Goal: Navigation & Orientation: Find specific page/section

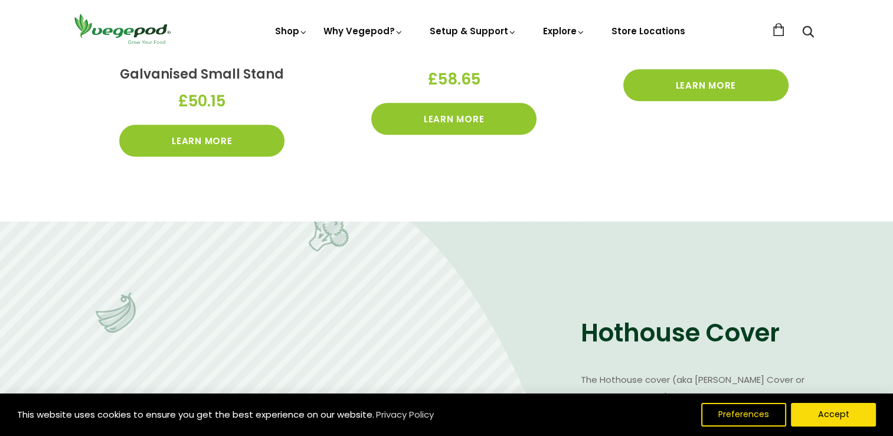
scroll to position [1240, 0]
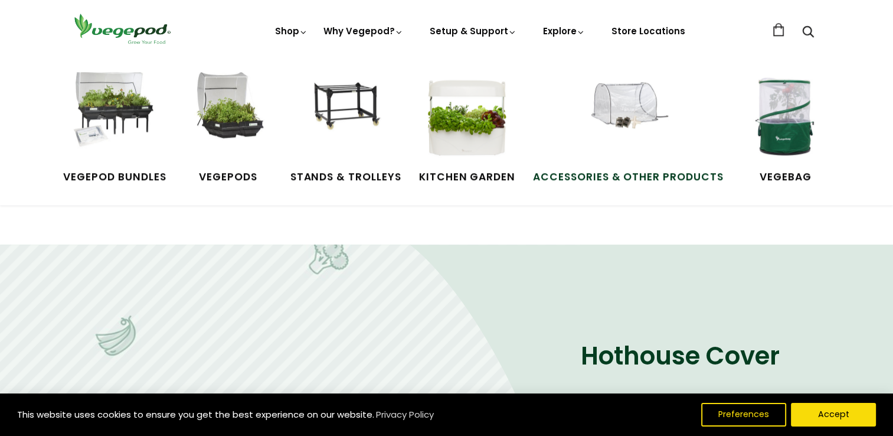
click at [620, 102] on img at bounding box center [628, 116] width 89 height 89
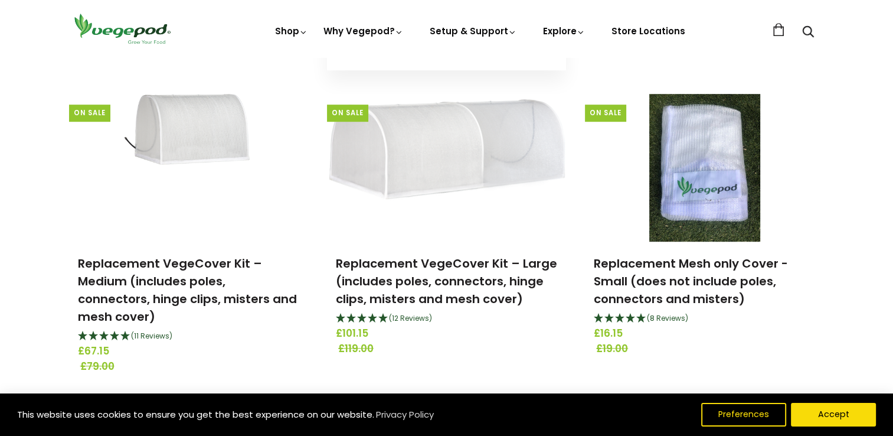
scroll to position [708, 0]
